Goal: Transaction & Acquisition: Purchase product/service

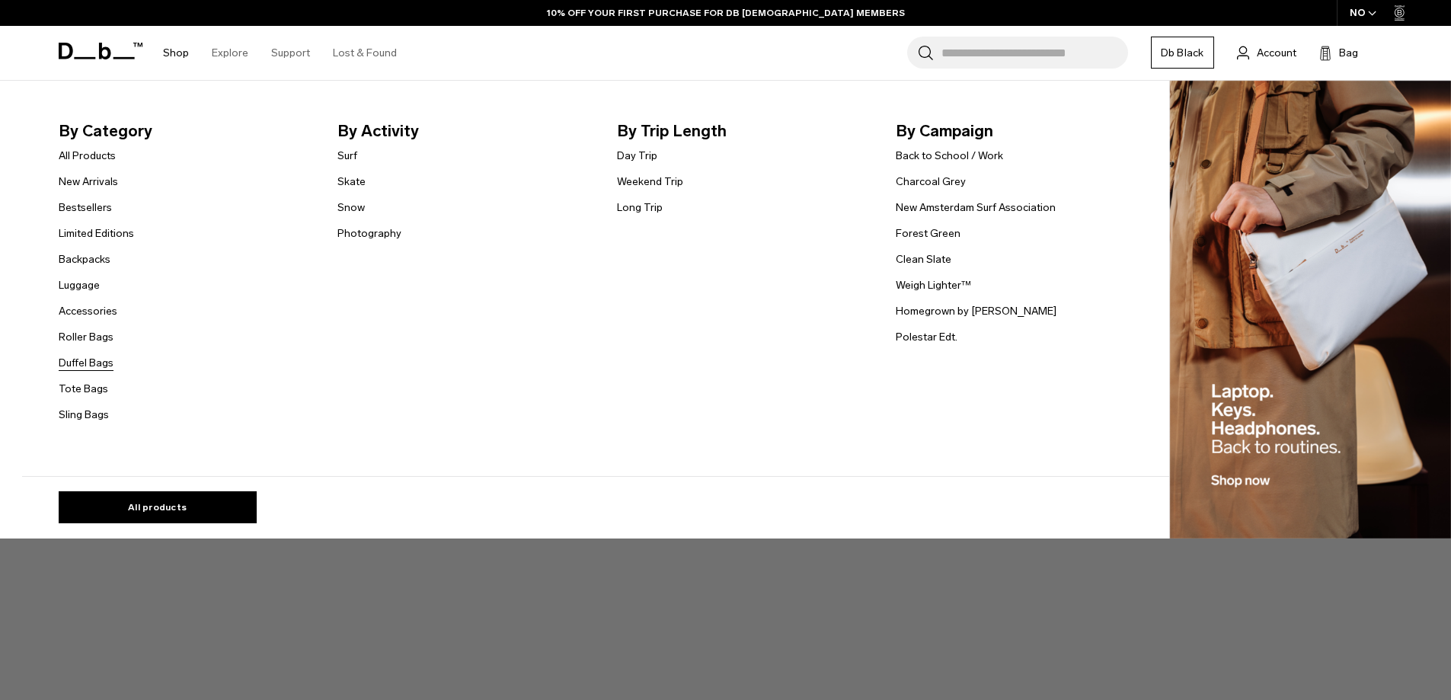
click at [102, 365] on link "Duffel Bags" at bounding box center [86, 363] width 55 height 16
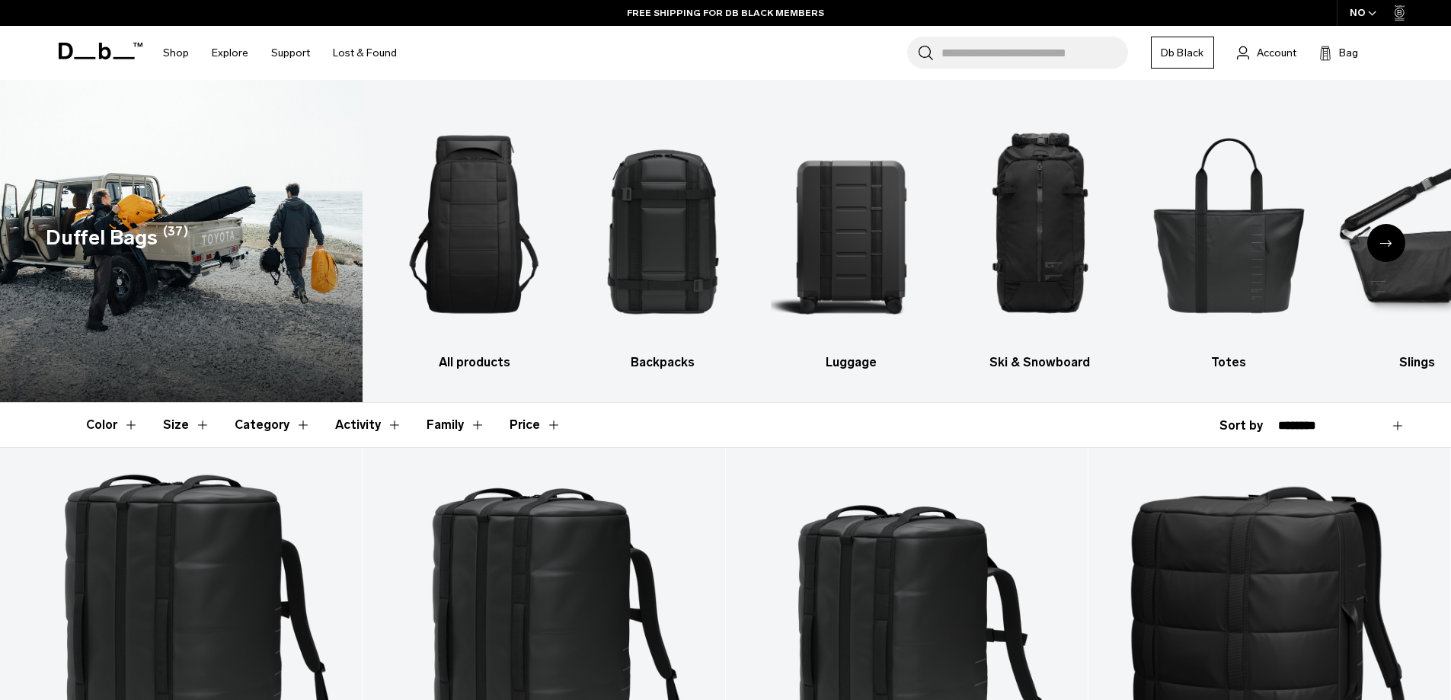
drag, startPoint x: 355, startPoint y: 414, endPoint x: 446, endPoint y: -86, distance: 508.0
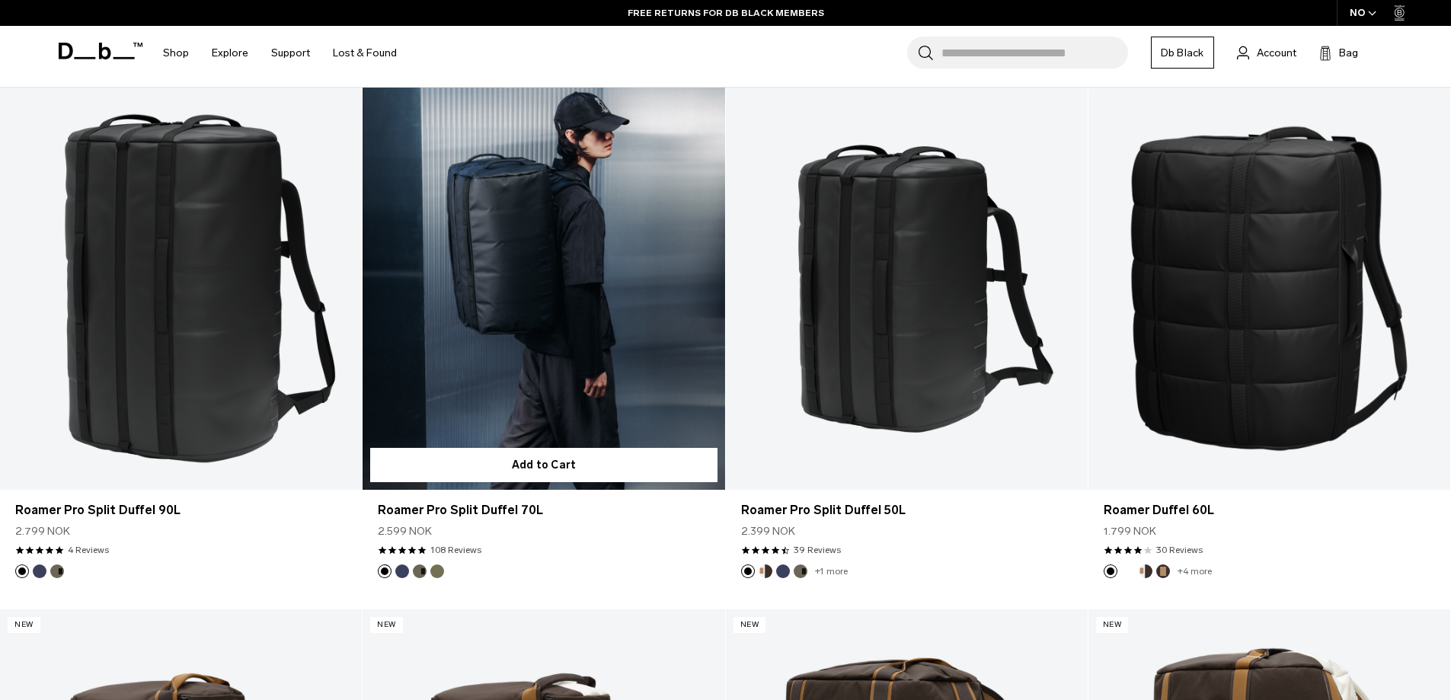
scroll to position [381, 0]
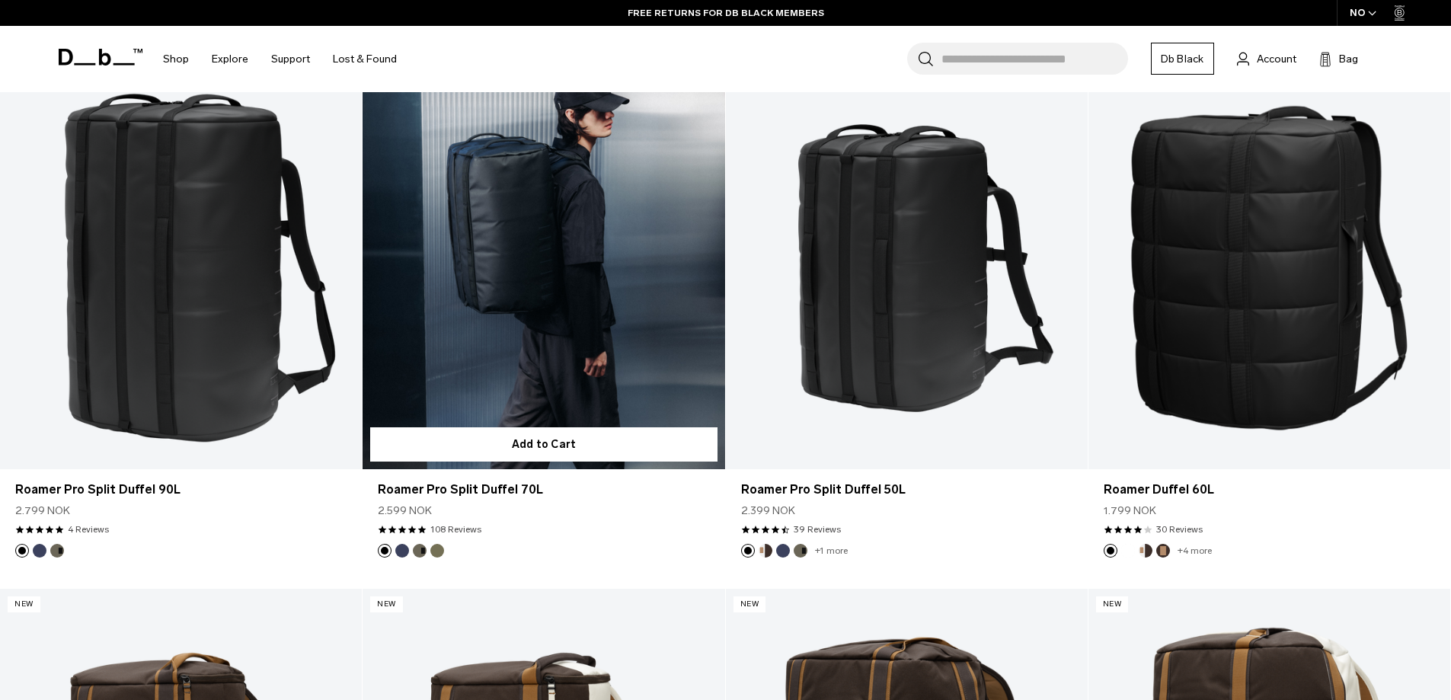
click at [424, 554] on button "Forest Green" at bounding box center [420, 551] width 14 height 14
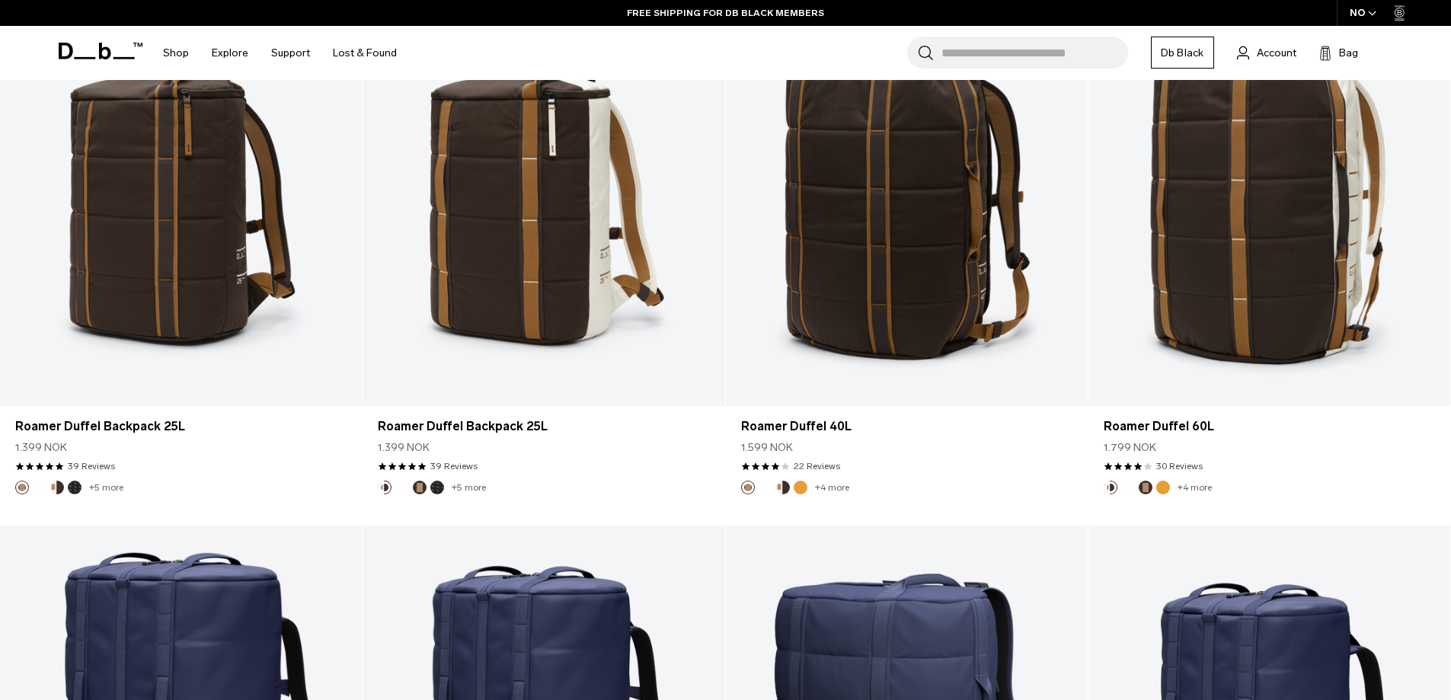
scroll to position [0, 0]
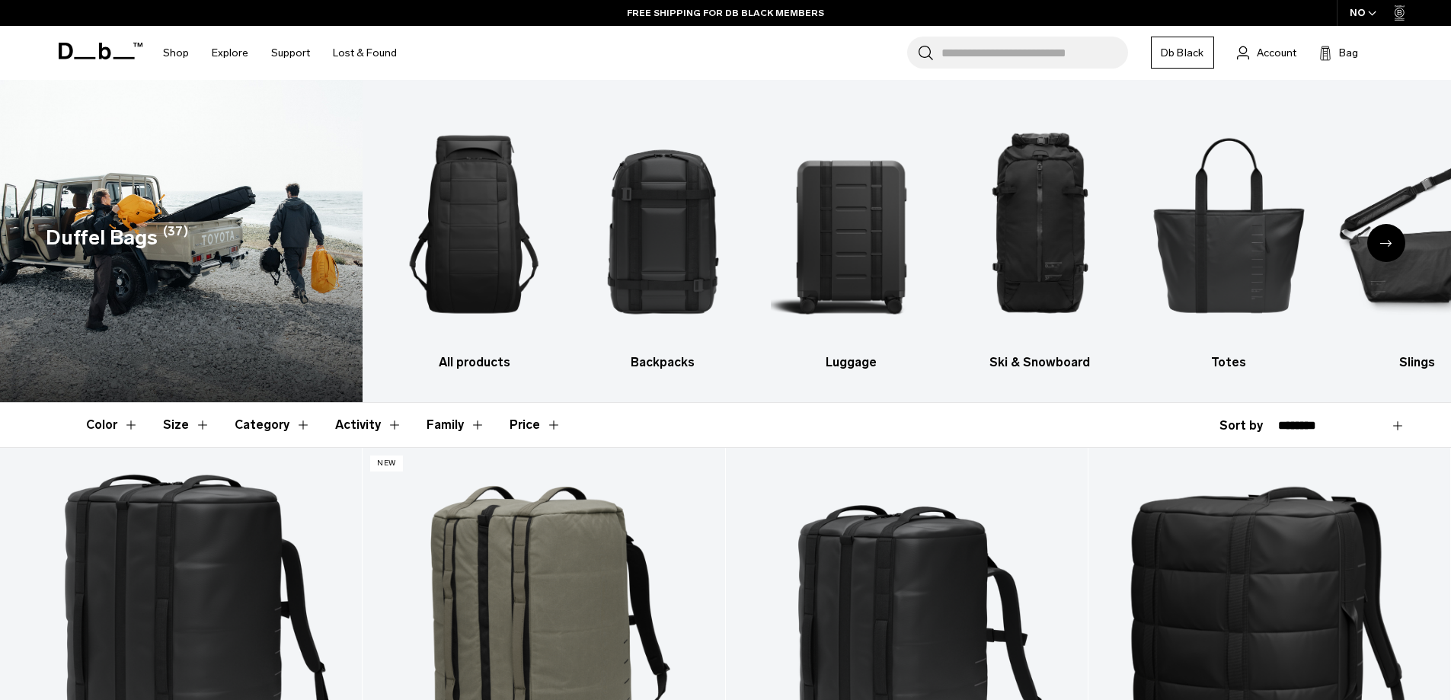
drag, startPoint x: 730, startPoint y: 427, endPoint x: 623, endPoint y: 69, distance: 374.4
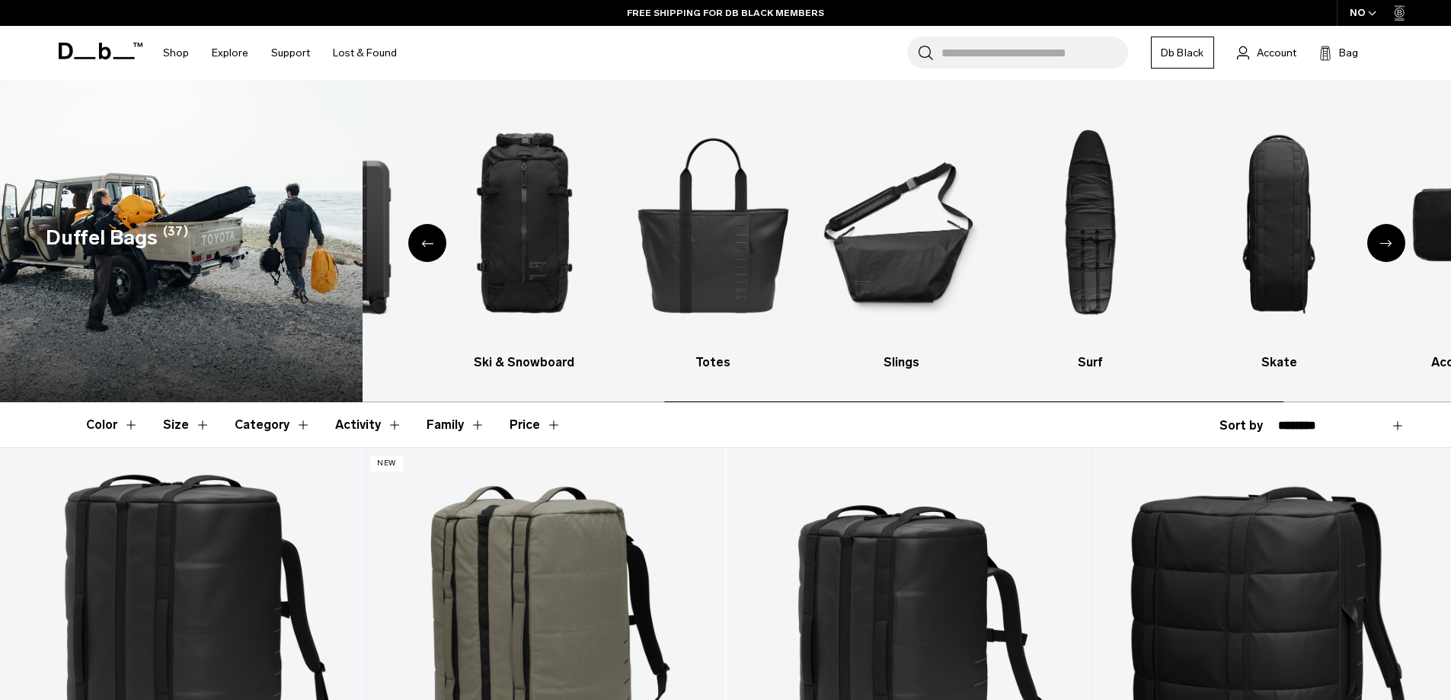
click at [0, 272] on div "Duffel Bags (37) All products Backpacks [GEOGRAPHIC_DATA] Ski & Snowboard Totes…" at bounding box center [725, 241] width 1451 height 322
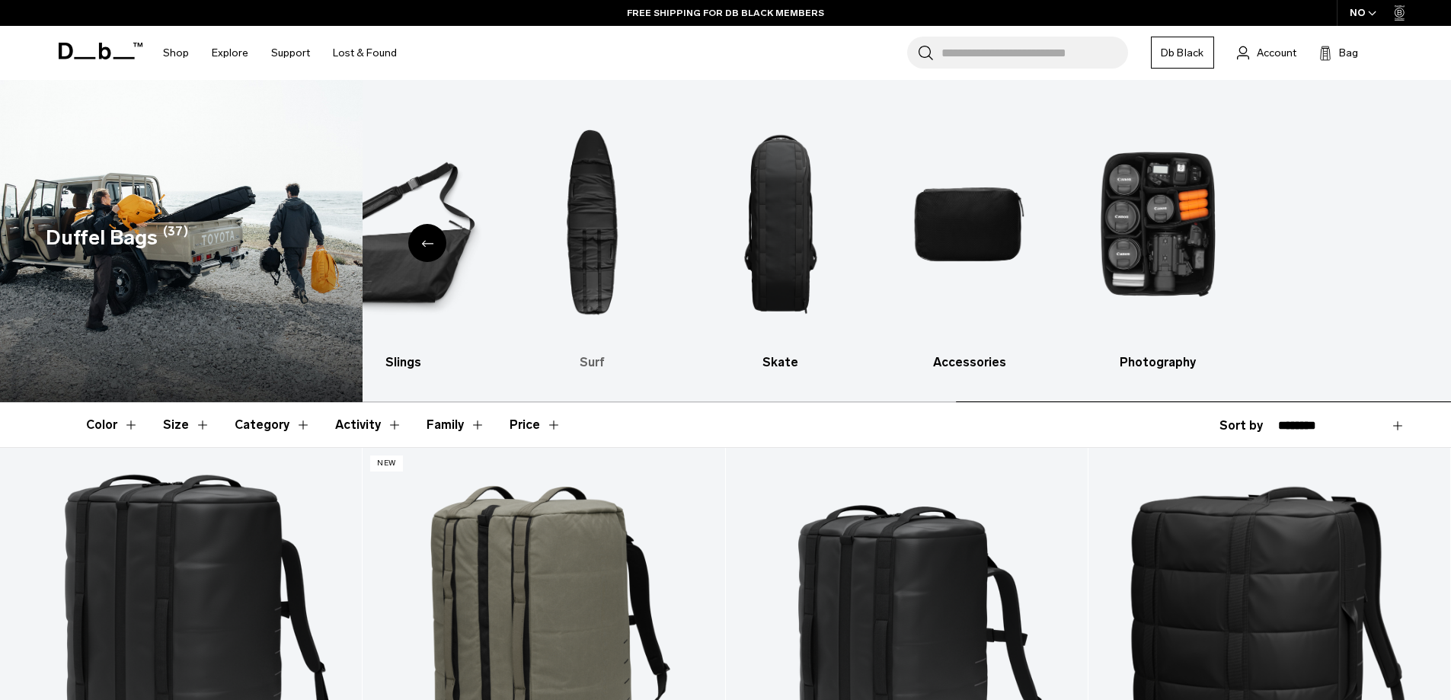
click at [1451, 99] on html "Skip to content BUY NOW, PAY LATER WITH [PERSON_NAME] 10% OFF YOUR FIRST PURCHA…" at bounding box center [725, 350] width 1451 height 700
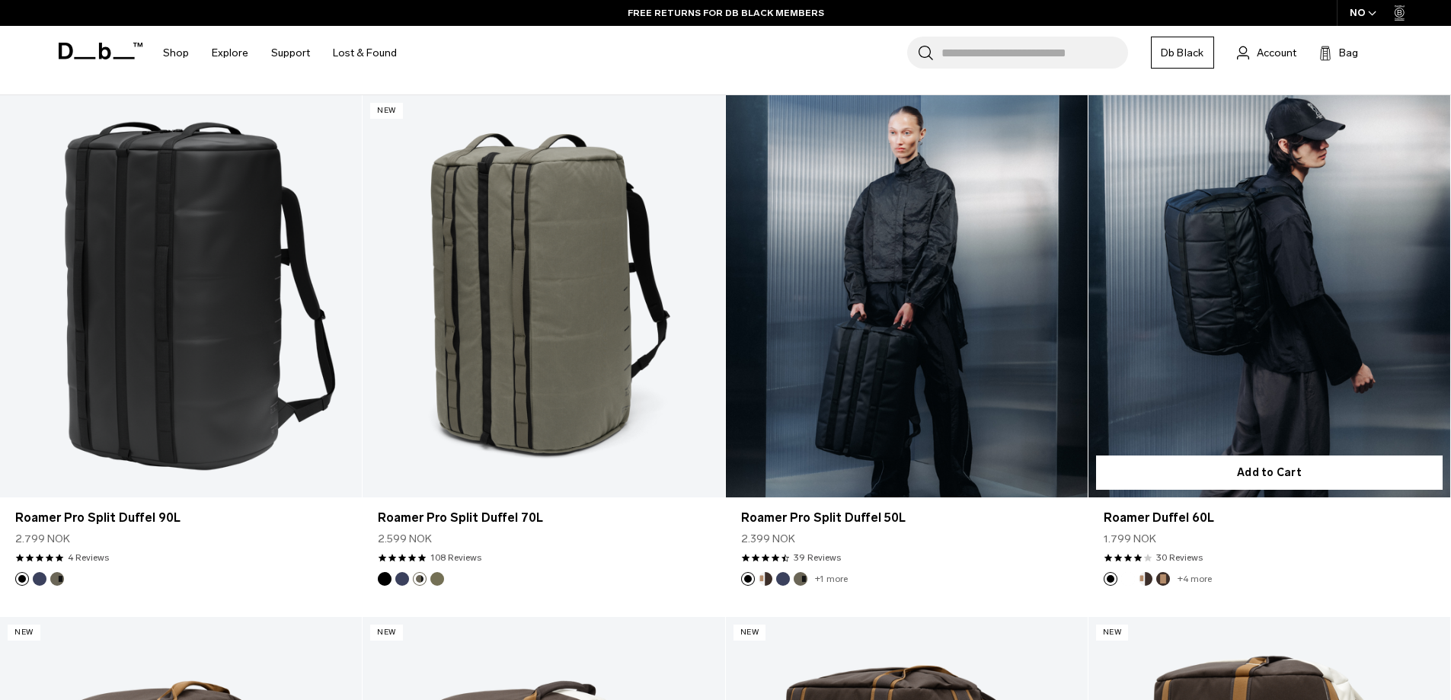
scroll to position [381, 0]
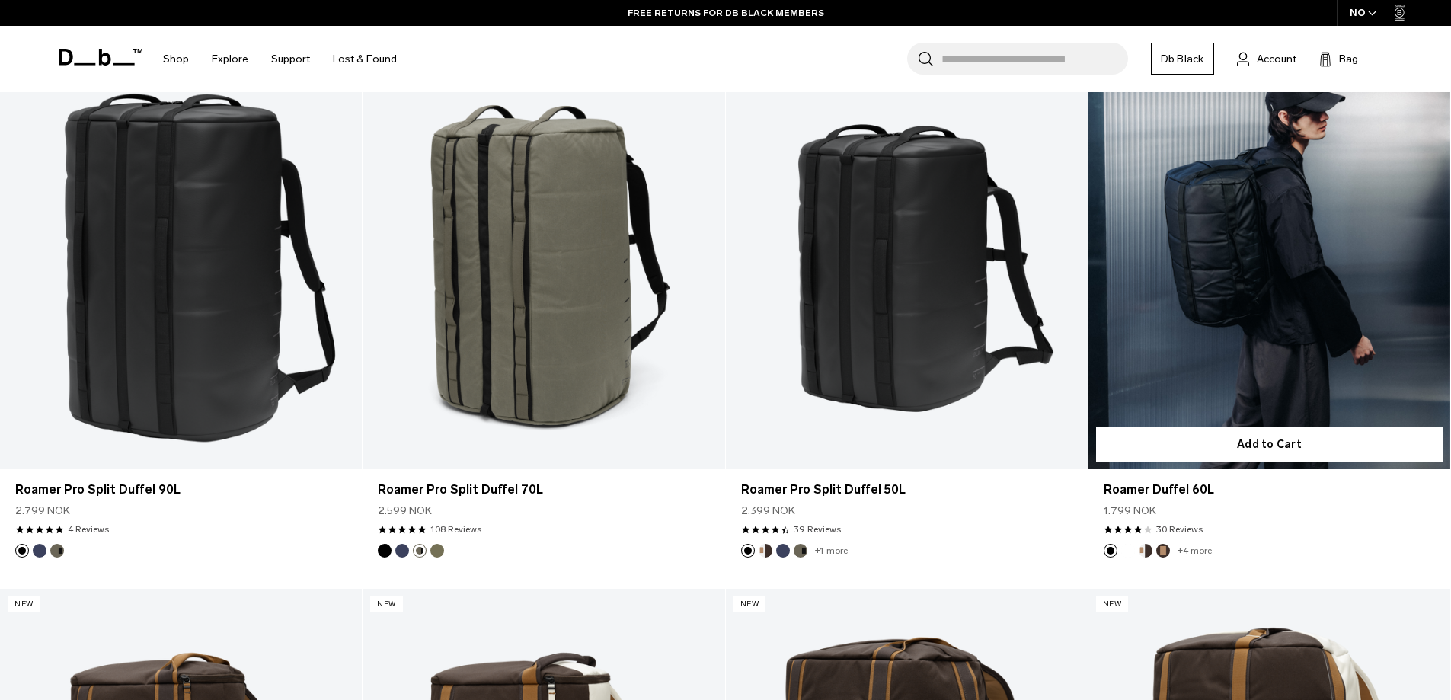
click at [1126, 546] on button "White Out" at bounding box center [1129, 551] width 14 height 14
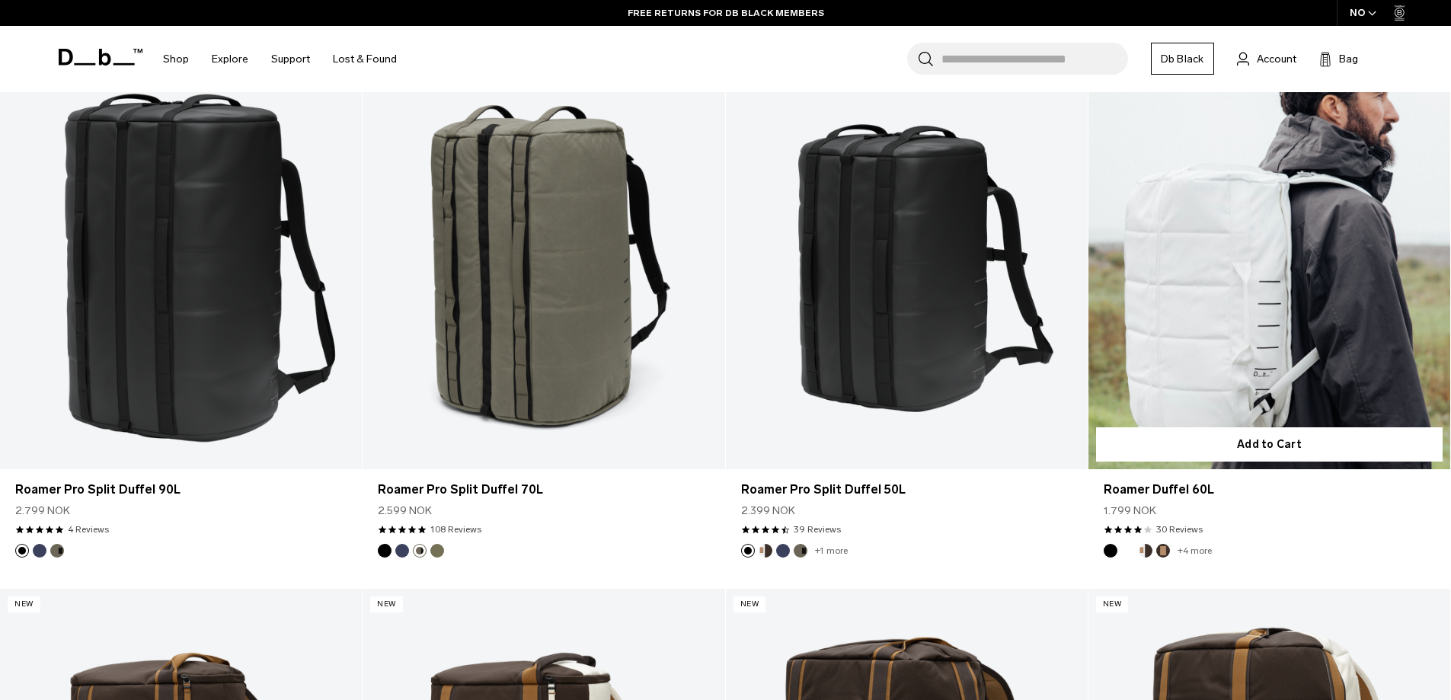
click at [1120, 550] on ul "+4 more" at bounding box center [1158, 551] width 108 height 14
click at [1115, 550] on button "Black Out" at bounding box center [1111, 551] width 14 height 14
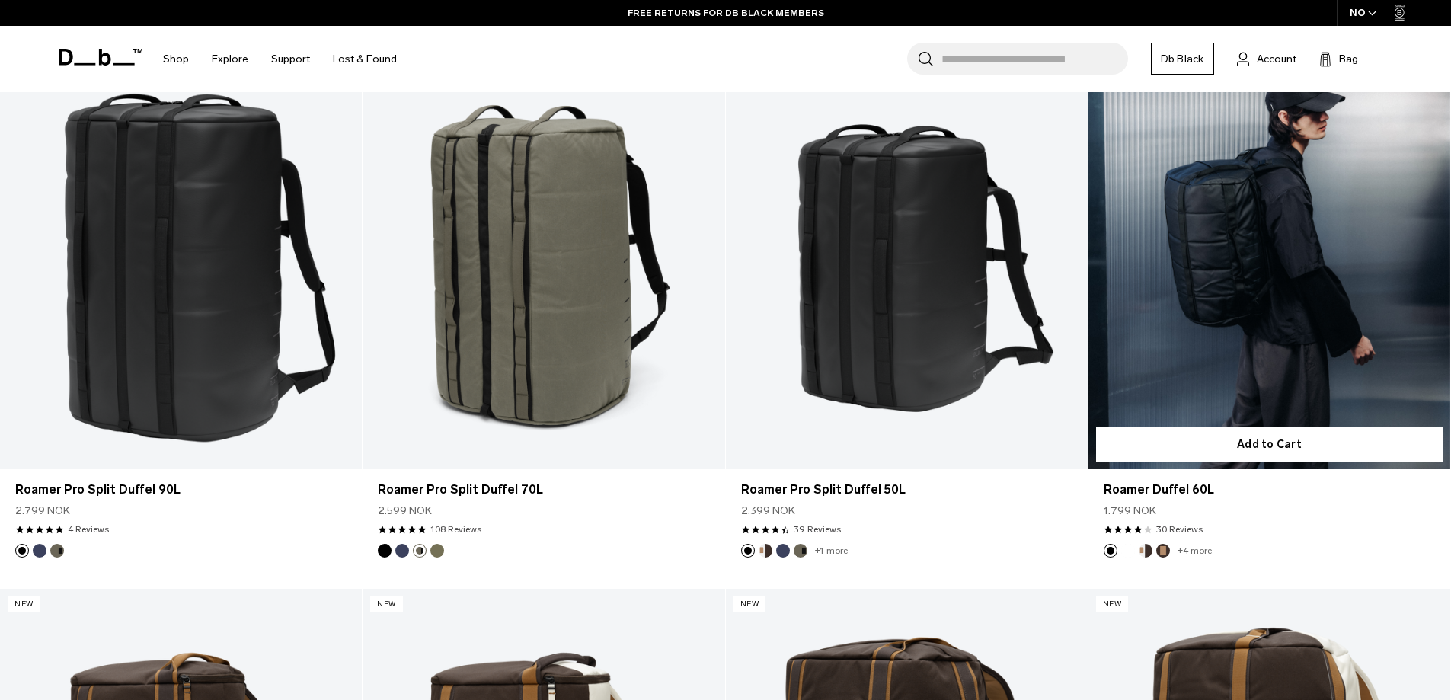
click at [1321, 248] on link "Roamer Duffel 60L Black Out" at bounding box center [1270, 268] width 362 height 402
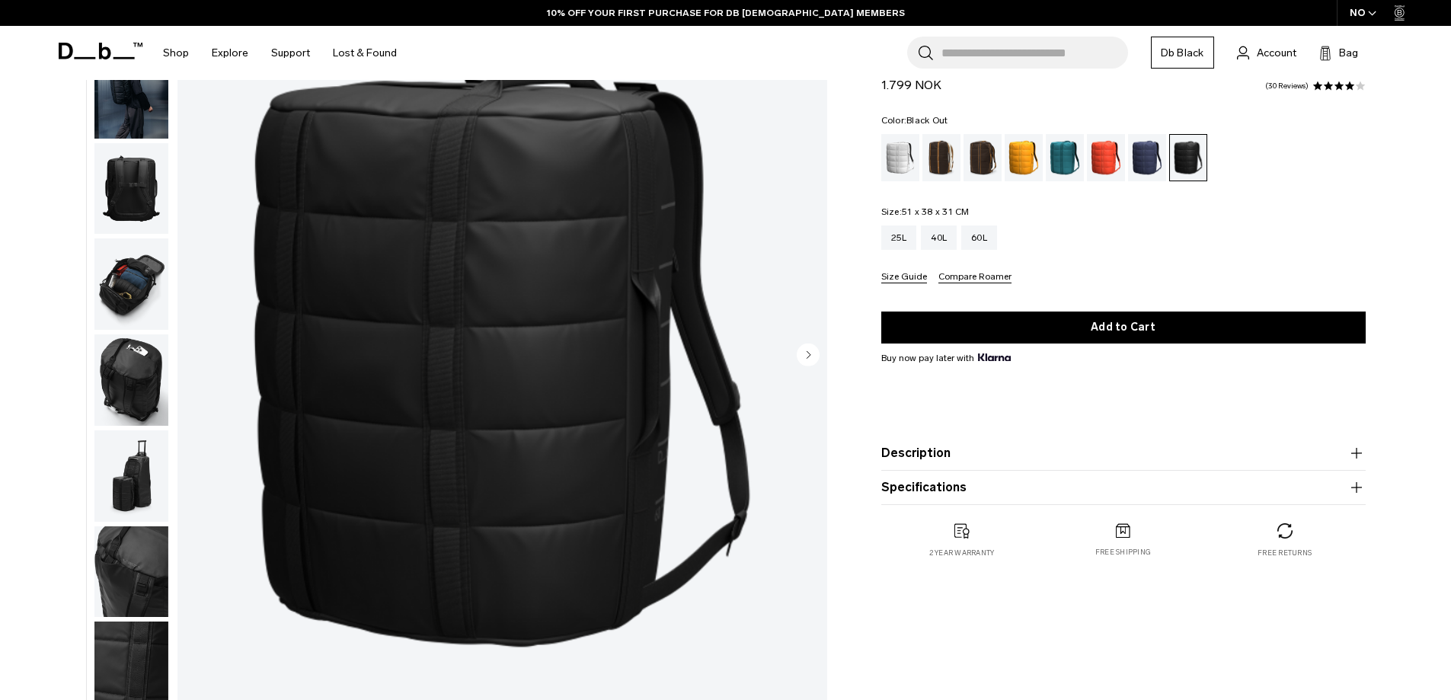
click at [127, 386] on img "button" at bounding box center [131, 379] width 74 height 91
